Goal: Task Accomplishment & Management: Use online tool/utility

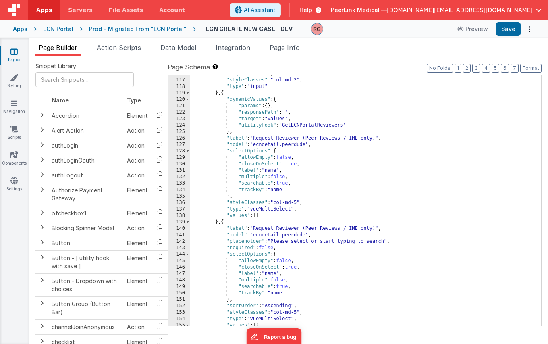
scroll to position [838, 0]
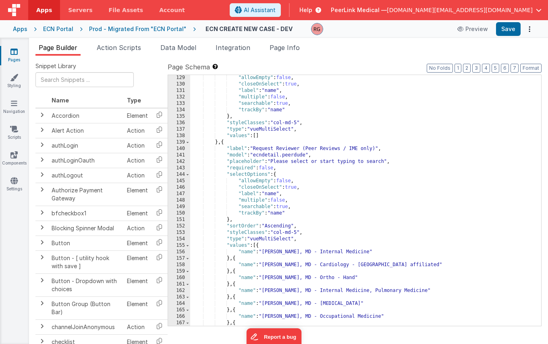
click at [222, 141] on div ""allowEmpty" : false , "closeOnSelect" : true , "label" : "name" , "multiple" :…" at bounding box center [362, 206] width 345 height 263
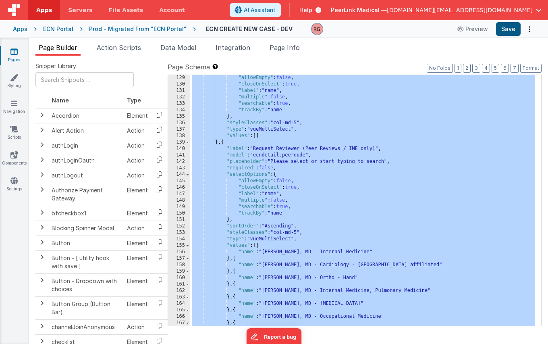
click at [507, 33] on button "Save" at bounding box center [508, 29] width 25 height 14
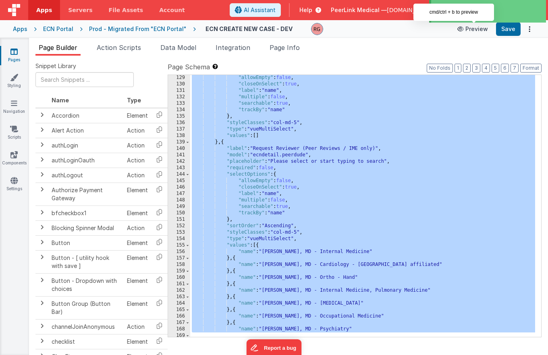
click at [471, 28] on button "Preview" at bounding box center [472, 29] width 40 height 13
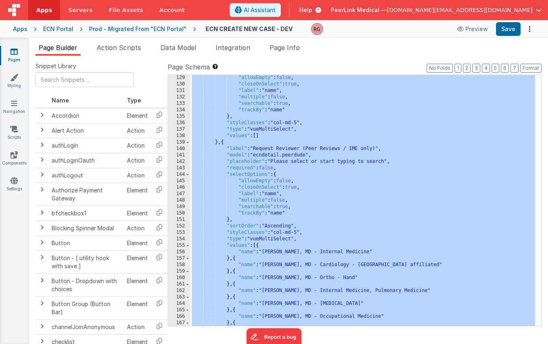
click at [350, 193] on div ""allowEmpty" : false , "closeOnSelect" : true , "label" : "name" , "multiple" :…" at bounding box center [362, 206] width 345 height 263
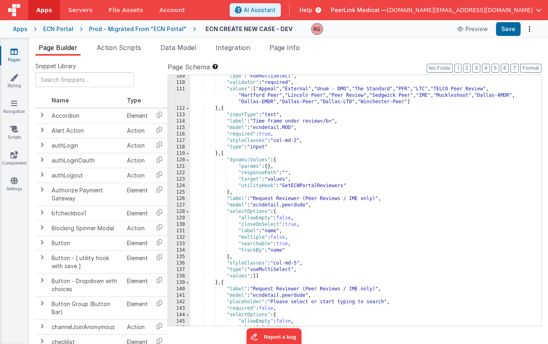
scroll to position [715, 0]
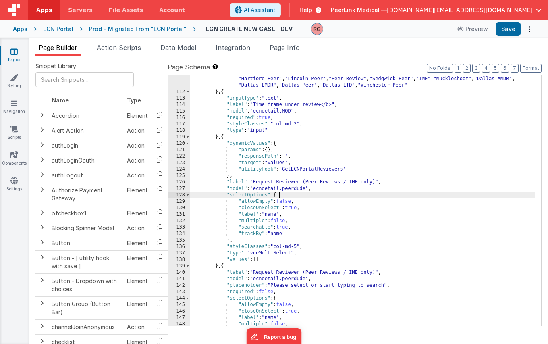
click at [289, 193] on div ""values" : [ "Appeal" , "External" , "Unum - DMO" , "The Standard" , "PFR" , "L…" at bounding box center [362, 207] width 345 height 276
click at [358, 169] on div ""values" : [ "Appeal" , "External" , "Unum - DMO" , "The Standard" , "PFR" , "L…" at bounding box center [362, 207] width 345 height 276
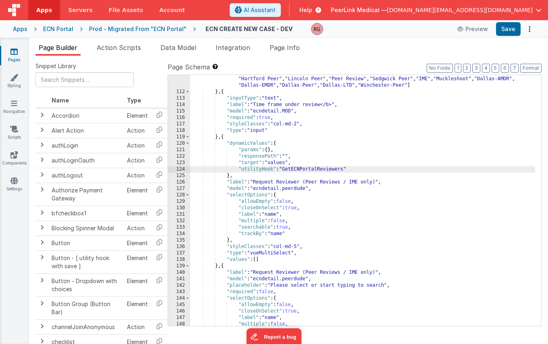
click at [223, 137] on div ""values" : [ "Appeal" , "External" , "Unum - DMO" , "The Standard" , "PFR" , "L…" at bounding box center [362, 207] width 345 height 276
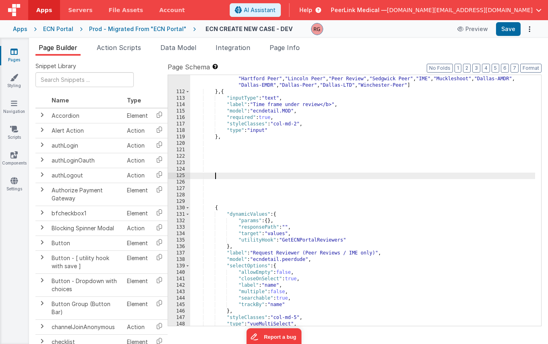
paste textarea
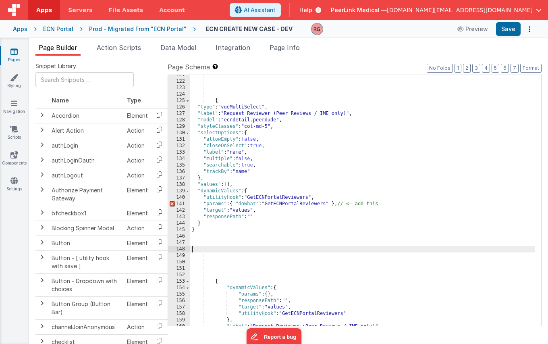
scroll to position [790, 0]
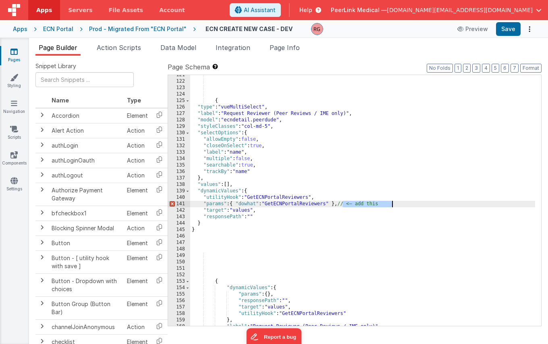
drag, startPoint x: 343, startPoint y: 205, endPoint x: 400, endPoint y: 201, distance: 56.9
click at [400, 201] on div "{ "type" : "vueMultiSelect" , "label" : "Request Reviewer (Peer Reviews / IME o…" at bounding box center [362, 203] width 345 height 263
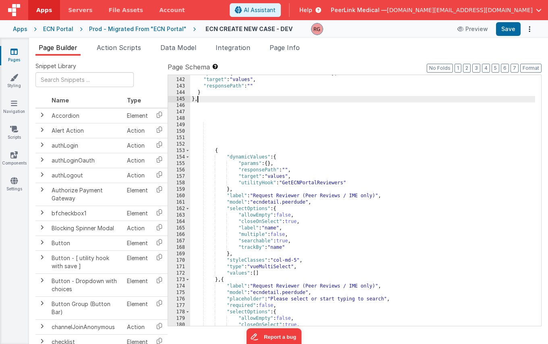
scroll to position [920, 0]
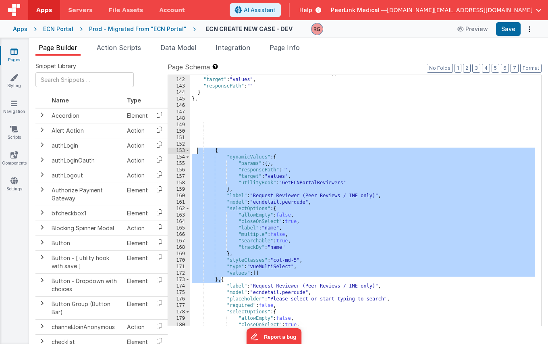
drag, startPoint x: 221, startPoint y: 280, endPoint x: 199, endPoint y: 139, distance: 143.1
click at [197, 141] on div ""params" : { "dowhat" : "GetECNPortalReviewers" } , "target" : "values" , "resp…" at bounding box center [362, 201] width 345 height 263
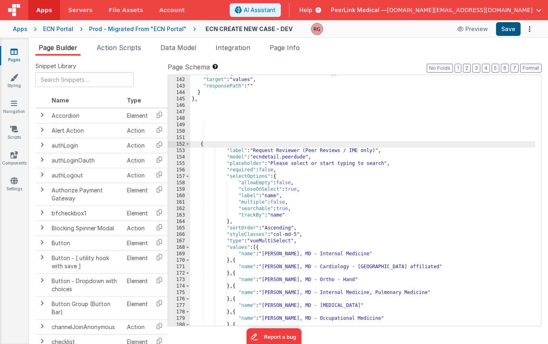
click at [507, 31] on button "Save" at bounding box center [508, 29] width 25 height 14
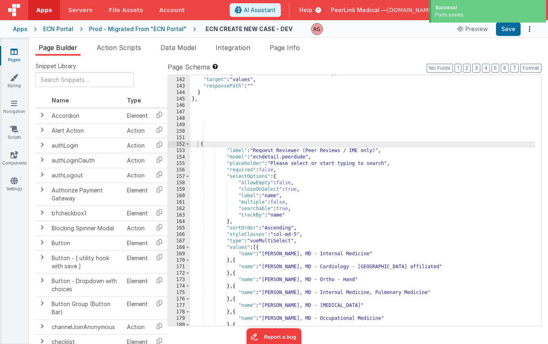
click at [144, 29] on div "Prod - Migrated From "ECN Portal"" at bounding box center [137, 29] width 97 height 8
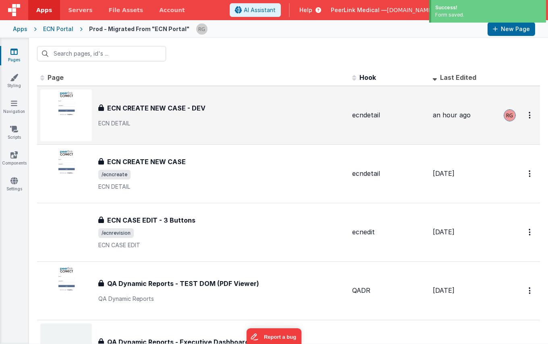
click at [176, 110] on h3 "ECN CREATE NEW CASE - DEV" at bounding box center [156, 108] width 98 height 10
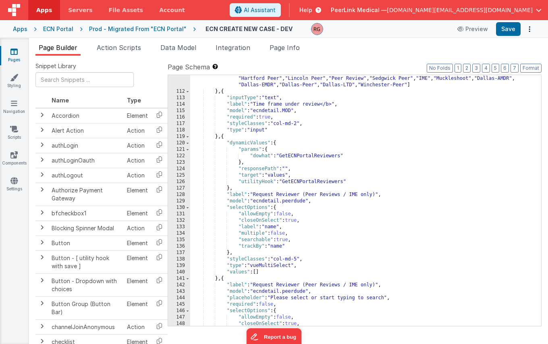
scroll to position [735, 0]
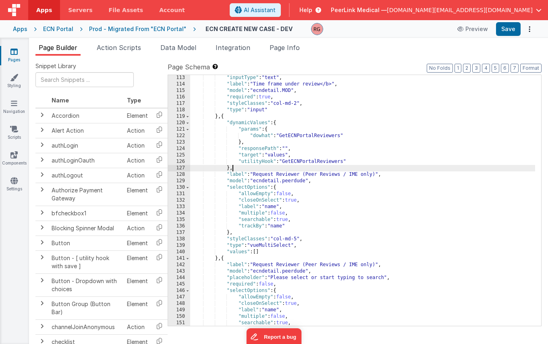
click at [278, 169] on div ""inputType" : "text" , "label" : "Time frame under review</b>" , "model" : "ecn…" at bounding box center [362, 206] width 345 height 263
